Goal: Information Seeking & Learning: Learn about a topic

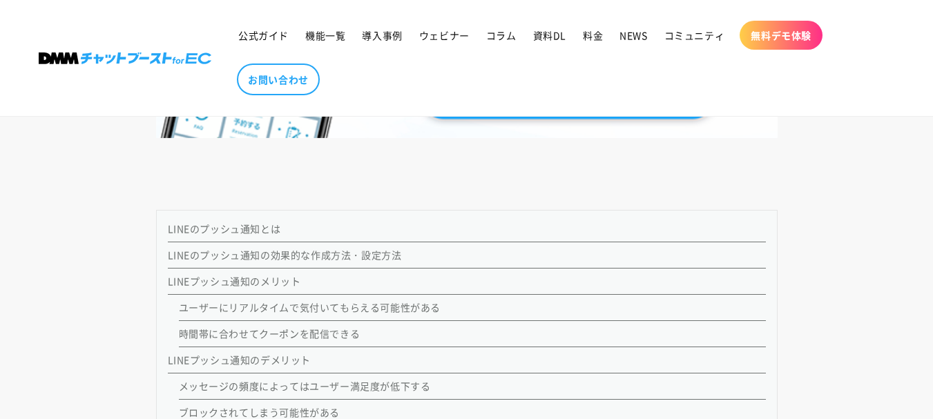
scroll to position [1174, 0]
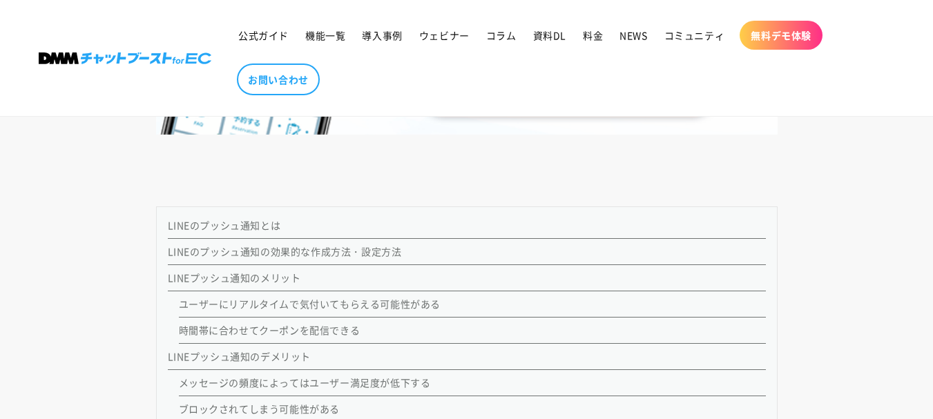
click at [266, 228] on link "LINEのプッシュ通知とは" at bounding box center [224, 225] width 113 height 14
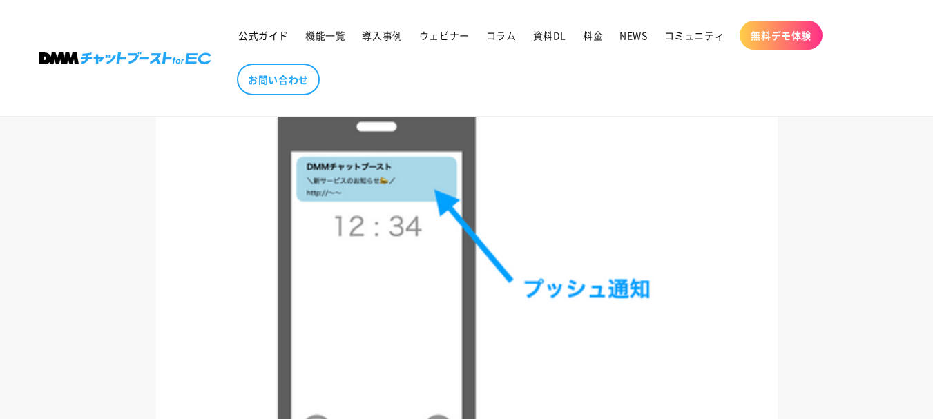
scroll to position [1941, 0]
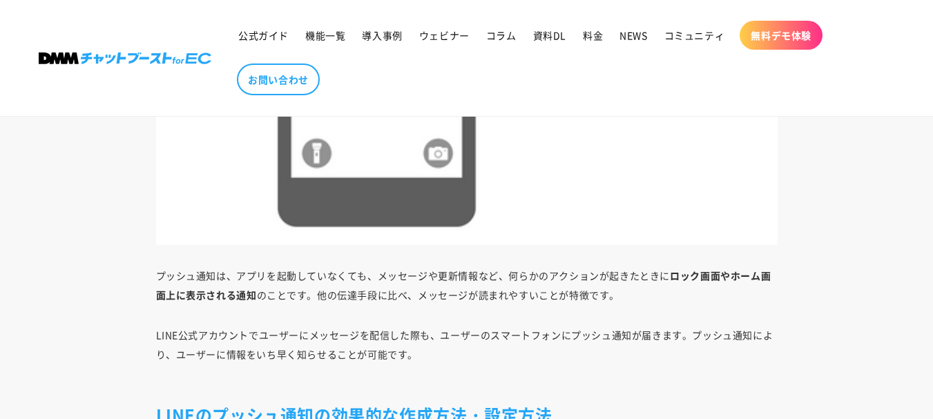
click at [659, 300] on p "プッシュ通知は、アプリを起動していなくても、メッセージや更新情報など、何らかのアクションが起きたときに ロック画面やホーム画面上に表示される通知 のことです。…" at bounding box center [466, 285] width 621 height 39
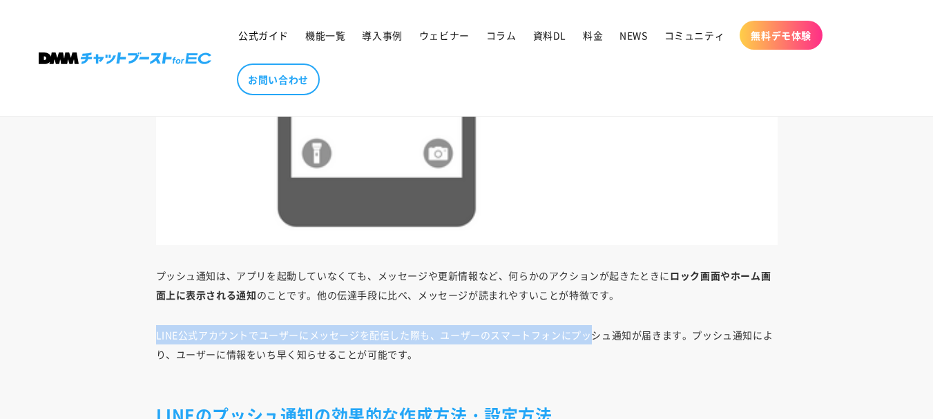
drag, startPoint x: 654, startPoint y: 304, endPoint x: 595, endPoint y: 309, distance: 59.6
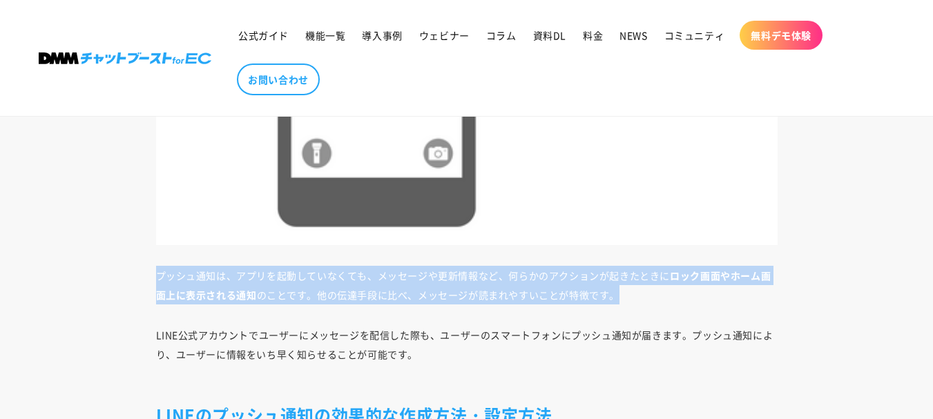
drag, startPoint x: 703, startPoint y: 302, endPoint x: 148, endPoint y: 264, distance: 556.3
copy p "プッシュ通知は、アプリを起動していなくても、メッセージや更新情報など、何らかのアクションが起きたときに ロック画面やホーム画面上に表示される通知 のことです。…"
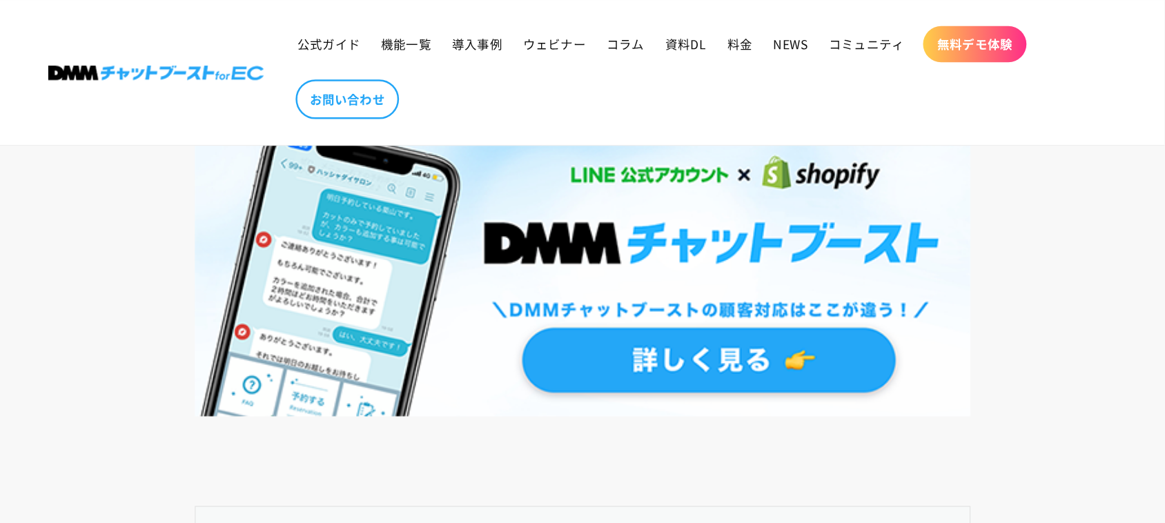
scroll to position [975, 0]
